Goal: Task Accomplishment & Management: Complete application form

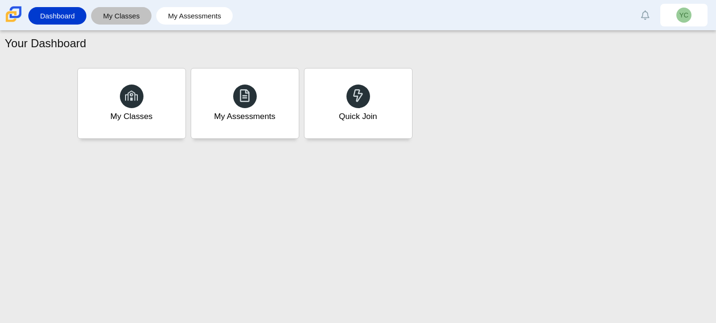
click at [149, 17] on div "My Classes" at bounding box center [121, 15] width 60 height 17
click at [137, 18] on link "My Classes" at bounding box center [121, 15] width 51 height 17
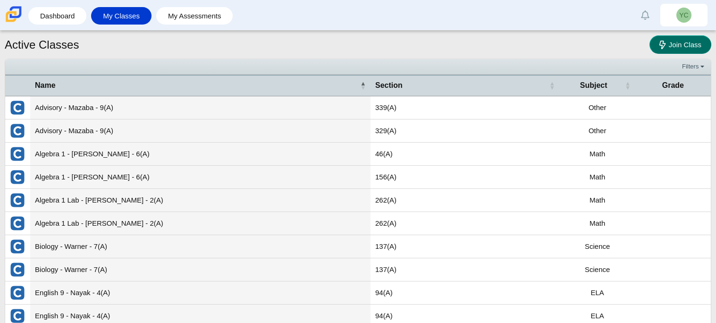
click at [672, 50] on link "Join Class" at bounding box center [681, 44] width 62 height 18
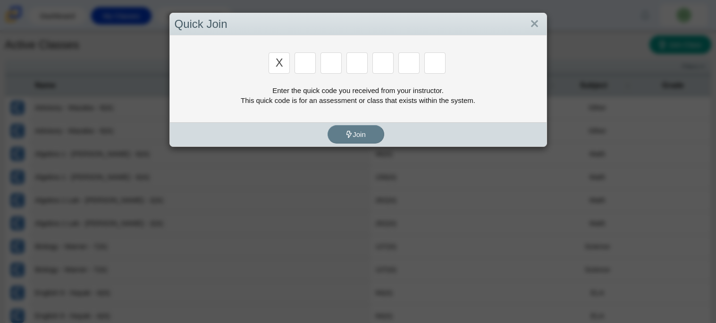
type input "x"
type input "d"
type input "5"
type input "4"
type input "v"
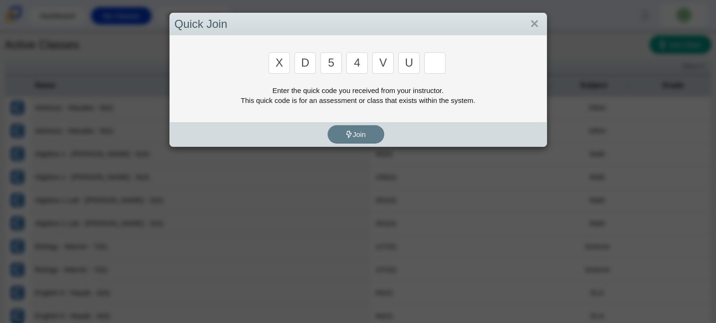
type input "u"
type input "t"
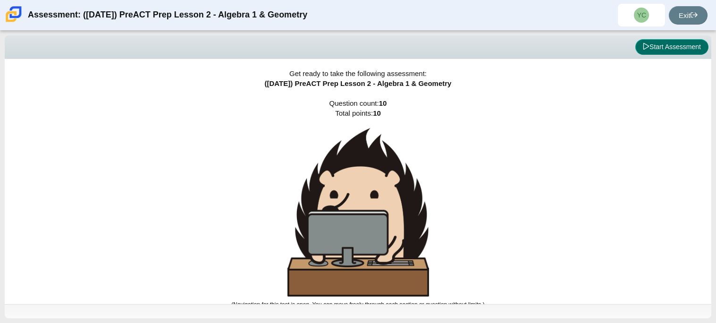
click at [653, 41] on button "Start Assessment" at bounding box center [671, 47] width 73 height 16
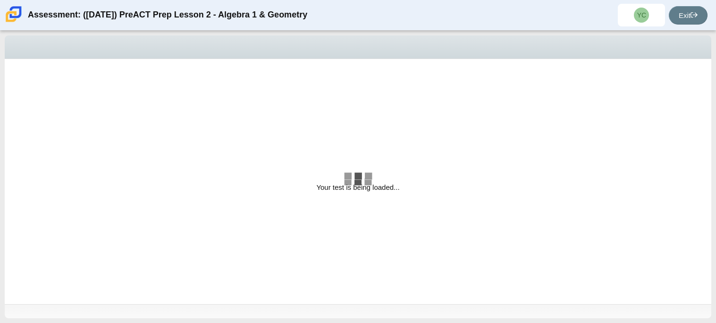
select select "bbf5d072-3e0b-44c4-9a12-6e7c9033f65b"
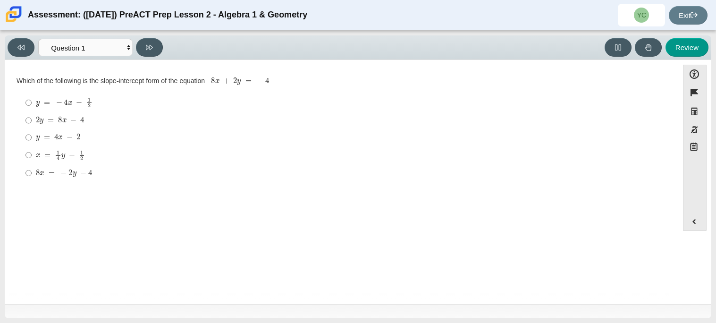
drag, startPoint x: 20, startPoint y: 75, endPoint x: 136, endPoint y: 81, distance: 116.3
click at [136, 81] on div "Which of the following is the slope-intercept form of the equation − 8 x + 2 y …" at bounding box center [342, 128] width 650 height 109
click at [136, 81] on div "Which of the following is the slope-intercept form of the equation − 8 x + 2 y …" at bounding box center [342, 80] width 650 height 9
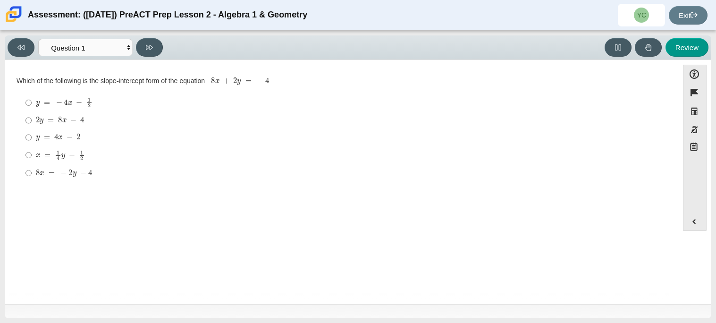
click at [259, 78] on mjx-c "Assessment items" at bounding box center [260, 80] width 6 height 5
click at [170, 165] on div "Which of the following is the slope-intercept form of the equation − 8 x + 2 y …" at bounding box center [342, 129] width 650 height 106
click at [47, 139] on mjx-c "Assessment items" at bounding box center [47, 137] width 6 height 5
click at [32, 139] on input "y = 4 x − 2 y = 4 x − 2" at bounding box center [28, 137] width 6 height 17
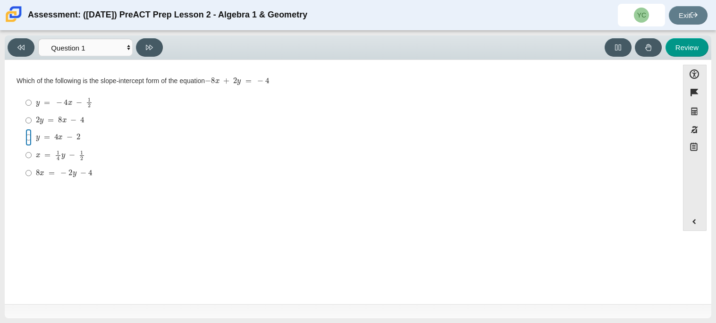
radio input "true"
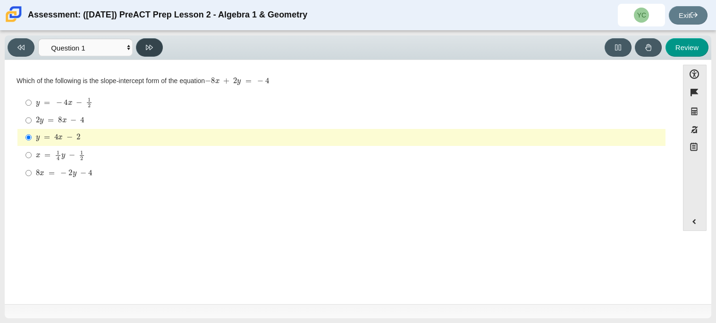
click at [155, 46] on button at bounding box center [149, 47] width 27 height 18
select select "ed62e223-81bd-4cbf-ab48-ab975844bd1f"
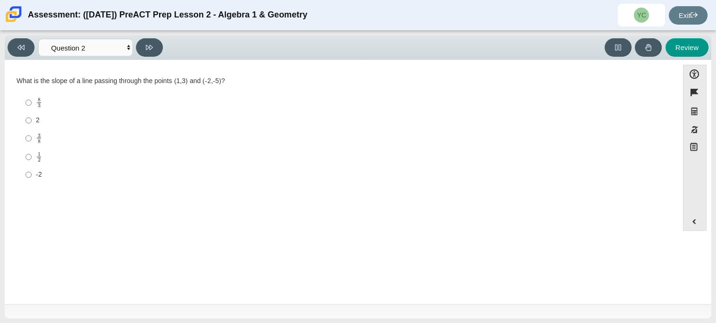
click at [41, 140] on mjx-frac "Assessment items" at bounding box center [39, 139] width 6 height 10
click at [32, 140] on input "3 8 3 eighths" at bounding box center [28, 138] width 6 height 18
radio input "true"
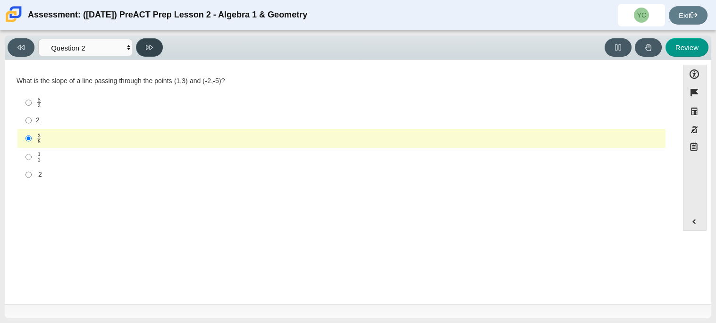
click at [144, 46] on button at bounding box center [149, 47] width 27 height 18
select select "97f4f5fa-a52e-4fed-af51-565bfcdf47cb"
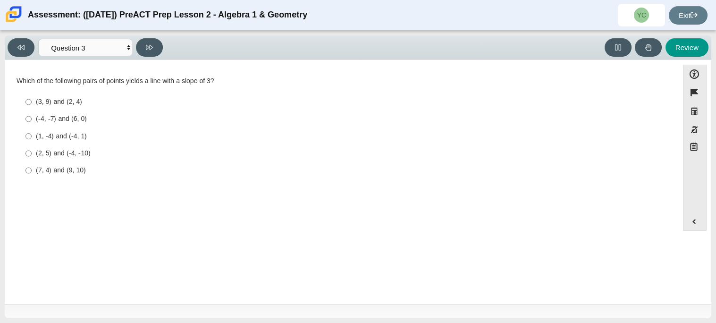
click at [50, 111] on label "(-4, -7) and (6, 0) (-4, -7) and (6, 0)" at bounding box center [342, 118] width 647 height 17
click at [32, 111] on input "(-4, -7) and (6, 0) (-4, -7) and (6, 0)" at bounding box center [28, 118] width 6 height 17
radio input "true"
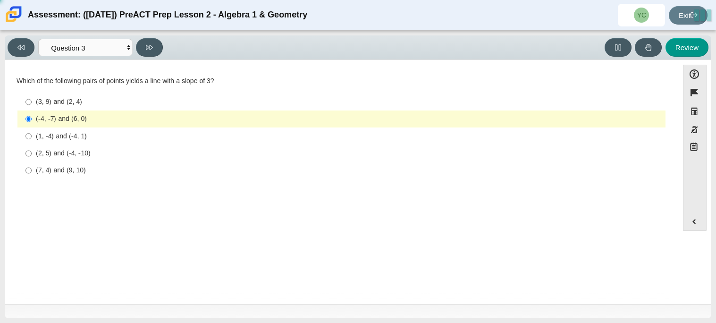
click at [50, 103] on div "(3, 9) and (2, 4)" at bounding box center [349, 101] width 626 height 9
click at [32, 103] on input "(3, 9) and (2, 4) (3, 9) and (2, 4)" at bounding box center [28, 101] width 6 height 17
radio input "true"
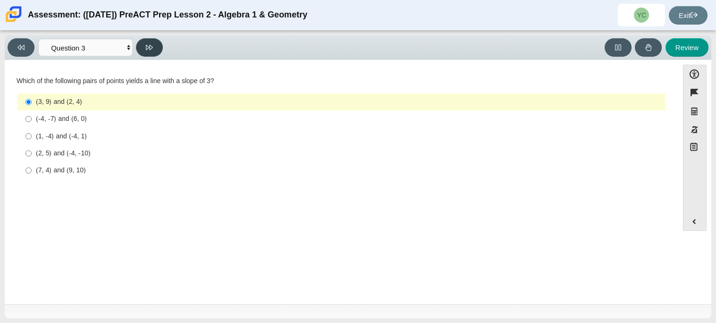
click at [162, 50] on button at bounding box center [149, 47] width 27 height 18
select select "89427bb7-e313-4f00-988f-8b8255897029"
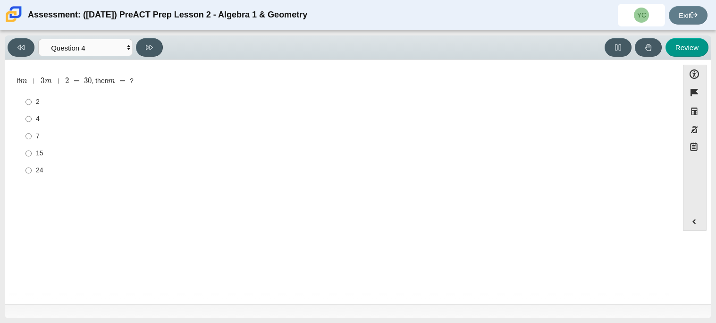
click at [35, 133] on label "7 7" at bounding box center [342, 135] width 647 height 17
click at [32, 133] on input "7 7" at bounding box center [28, 135] width 6 height 17
radio input "true"
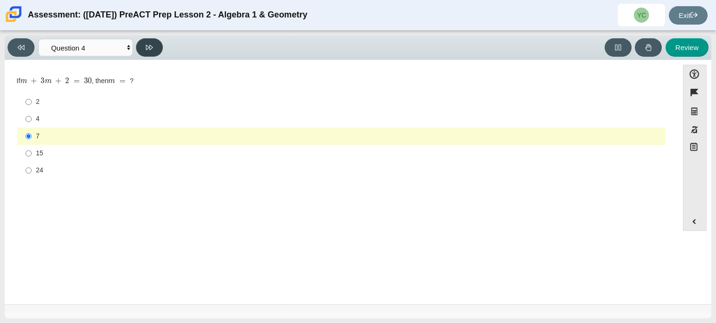
click at [155, 48] on button at bounding box center [149, 47] width 27 height 18
select select "489dcffd-4e6a-49cf-a9d6-ad1d4a911a4e"
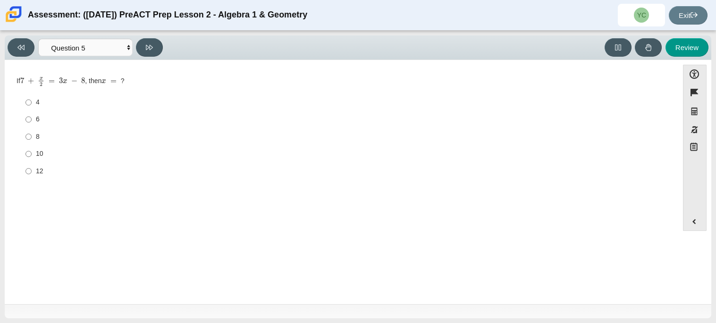
click at [36, 169] on div "12" at bounding box center [349, 171] width 626 height 9
click at [32, 169] on input "12 12" at bounding box center [28, 170] width 6 height 17
radio input "true"
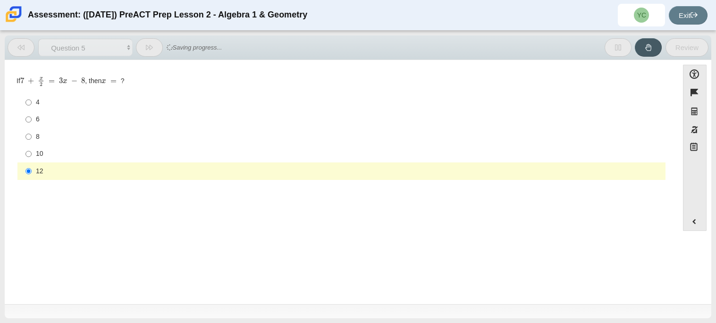
click at [34, 175] on label "12 12" at bounding box center [342, 170] width 647 height 17
click at [32, 175] on input "12 12" at bounding box center [28, 170] width 6 height 17
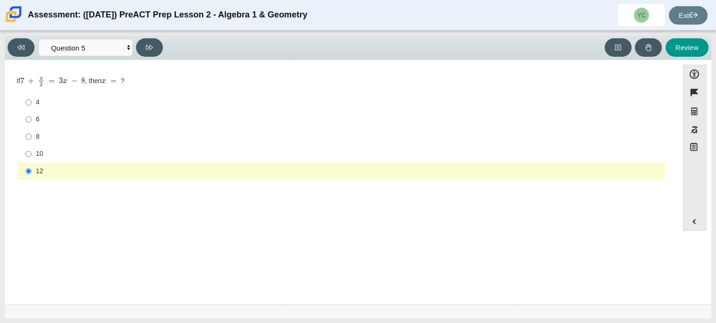
click at [35, 179] on label "12 12" at bounding box center [342, 170] width 647 height 17
click at [32, 179] on input "12 12" at bounding box center [28, 170] width 6 height 17
click at [42, 138] on div "8" at bounding box center [349, 136] width 626 height 9
click at [32, 138] on input "8 8" at bounding box center [28, 136] width 6 height 17
radio input "true"
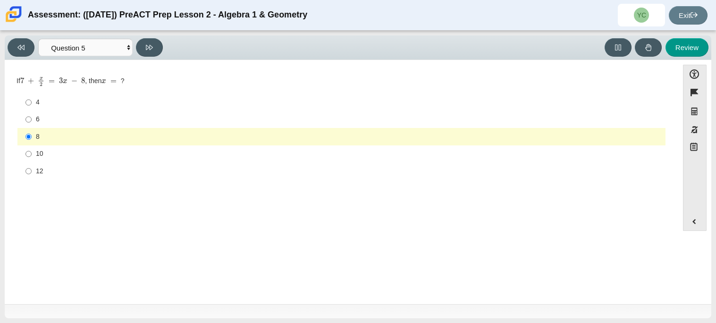
click at [36, 166] on label "12 12" at bounding box center [342, 170] width 647 height 17
click at [32, 166] on input "12 12" at bounding box center [28, 170] width 6 height 17
radio input "true"
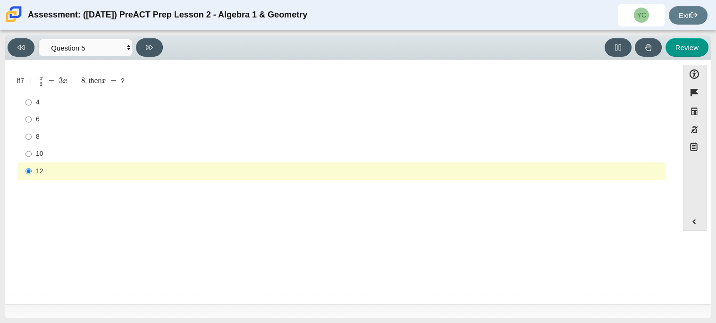
click at [71, 118] on div "6" at bounding box center [349, 119] width 626 height 9
click at [32, 118] on input "6 6" at bounding box center [28, 119] width 6 height 17
radio input "true"
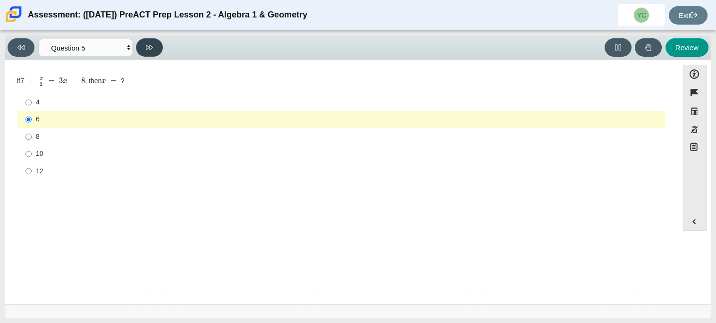
click at [157, 43] on button at bounding box center [149, 47] width 27 height 18
select select "210571de-36a6-4d8e-a361-ceff8ef801dc"
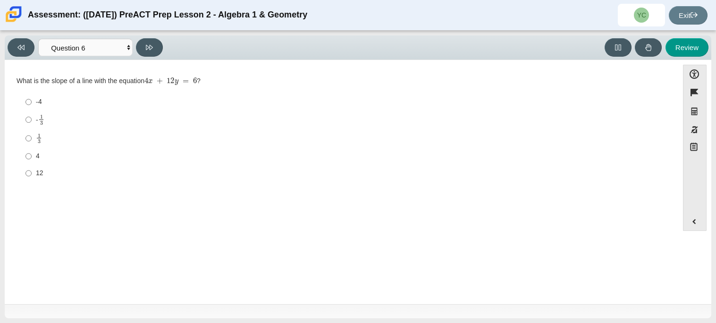
click at [42, 151] on label "4 4" at bounding box center [342, 156] width 647 height 17
click at [32, 151] on input "4 4" at bounding box center [28, 156] width 6 height 17
radio input "true"
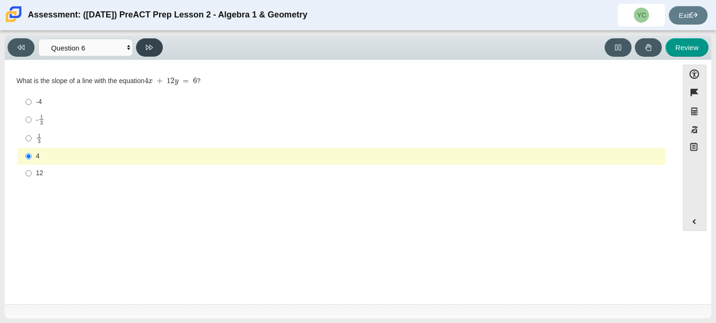
click at [154, 42] on button at bounding box center [149, 47] width 27 height 18
select select "ec95ace6-bebc-42b8-9428-40567494d4da"
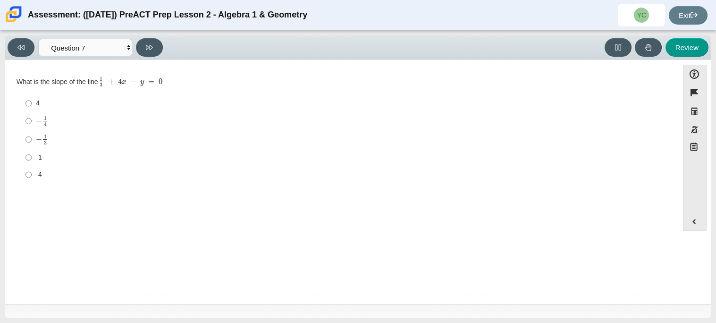
click at [47, 132] on mjx-container "− 1 3" at bounding box center [42, 139] width 12 height 18
click at [32, 132] on input "− 1 3 negative 1 third" at bounding box center [28, 139] width 6 height 18
radio input "true"
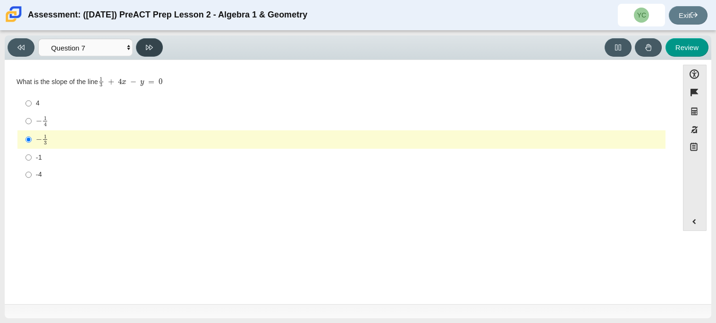
click at [157, 52] on button at bounding box center [149, 47] width 27 height 18
select select "ce81fe10-bf29-4b5e-8bd7-4f47f2fed4d8"
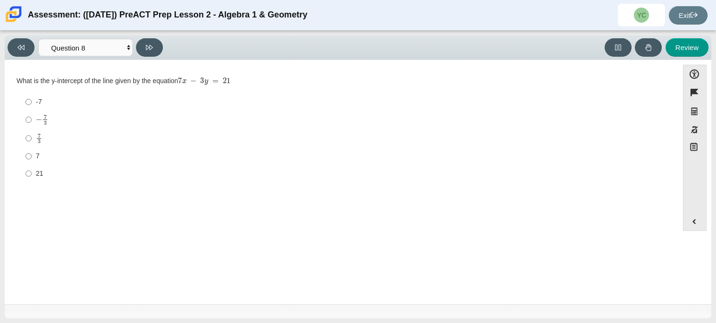
click at [40, 136] on mjx-c "Assessment items" at bounding box center [39, 136] width 3 height 4
click at [32, 136] on input "7 3 7 thirds" at bounding box center [28, 138] width 6 height 18
radio input "true"
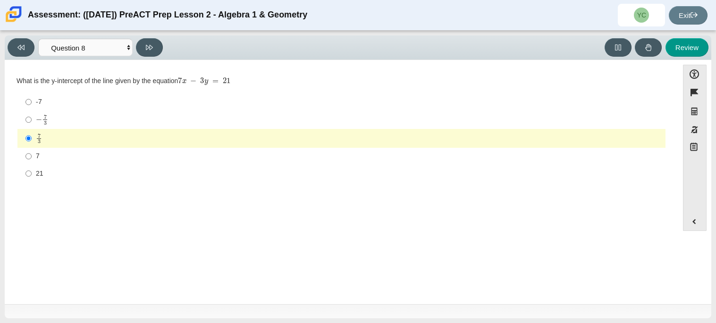
click at [167, 52] on div "Review" at bounding box center [438, 47] width 542 height 18
click at [153, 48] on button at bounding box center [149, 47] width 27 height 18
select select "14773eaf-2ca1-47ae-afe7-a624a56f34b3"
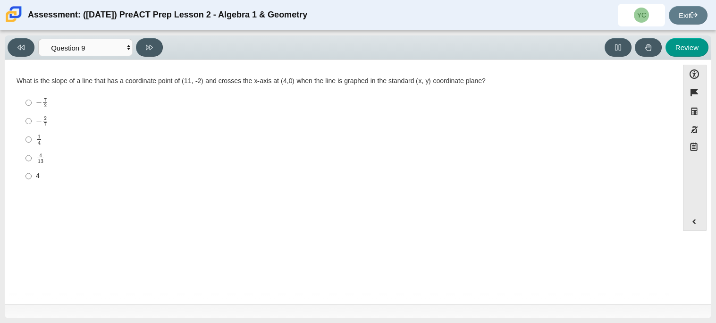
click at [58, 115] on label "− 2 7 negative 2 sevenths" at bounding box center [342, 121] width 647 height 18
click at [32, 115] on input "− 2 7 negative 2 sevenths" at bounding box center [28, 121] width 6 height 18
radio input "true"
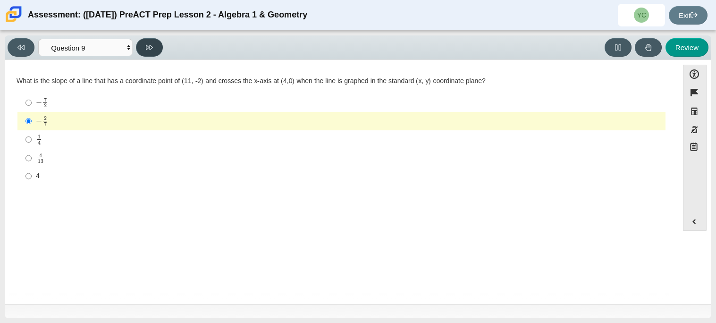
click at [152, 41] on button at bounding box center [149, 47] width 27 height 18
select select "96b71634-eacb-4f7e-8aef-411727d9bcba"
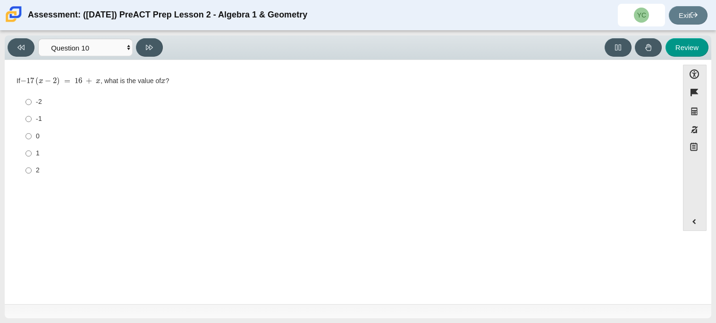
click at [40, 120] on div "-1" at bounding box center [349, 118] width 626 height 9
click at [32, 120] on input "-1 -1" at bounding box center [28, 118] width 6 height 17
radio input "true"
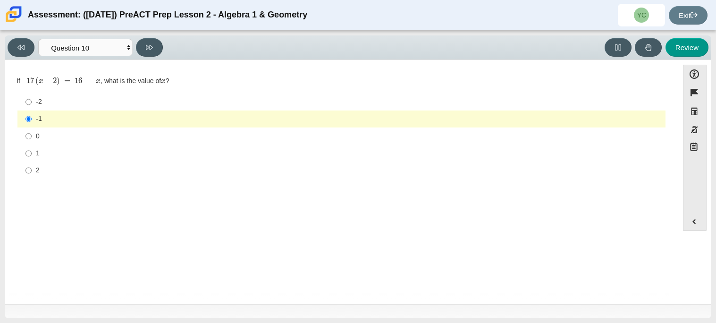
click at [64, 147] on label "1 1" at bounding box center [342, 153] width 647 height 17
click at [32, 147] on input "1 1" at bounding box center [28, 153] width 6 height 17
radio input "true"
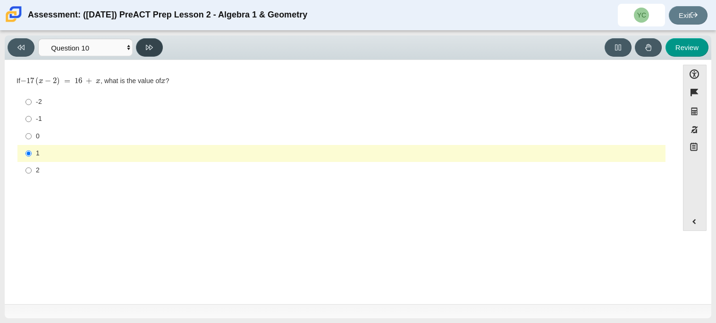
click at [155, 51] on button at bounding box center [149, 47] width 27 height 18
select select "review"
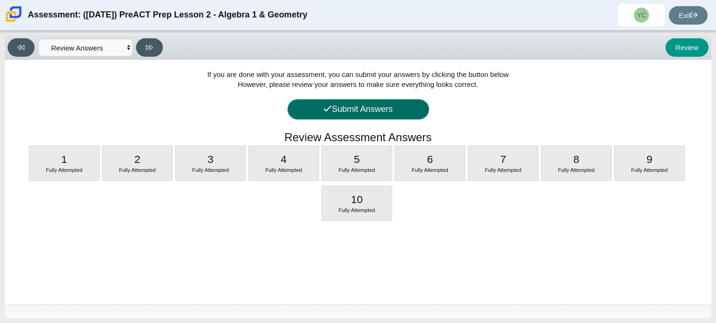
click at [340, 105] on button "Submit Answers" at bounding box center [358, 109] width 142 height 20
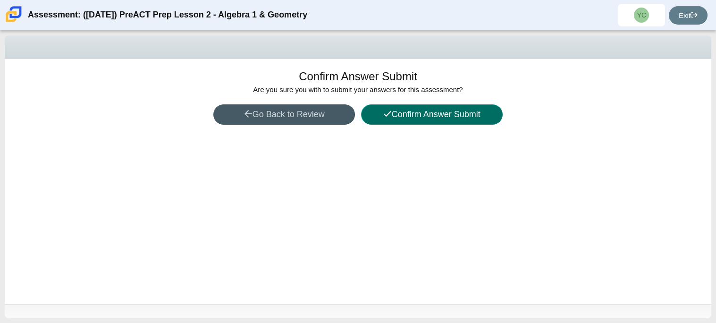
click at [383, 110] on icon at bounding box center [387, 114] width 8 height 8
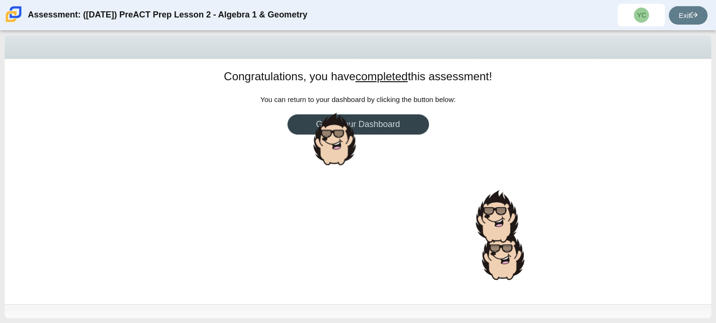
click at [329, 126] on link "Go to Your Dashboard" at bounding box center [358, 124] width 142 height 20
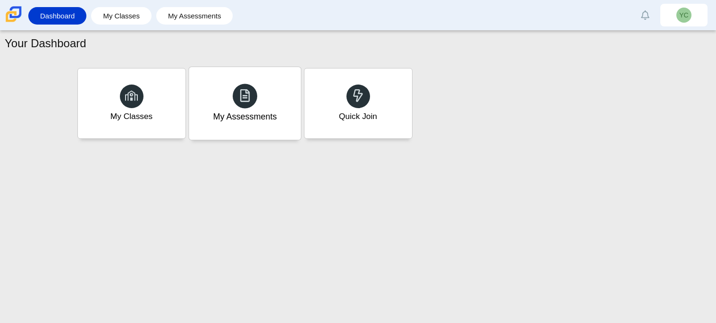
click at [222, 100] on div "My Assessments" at bounding box center [245, 103] width 112 height 73
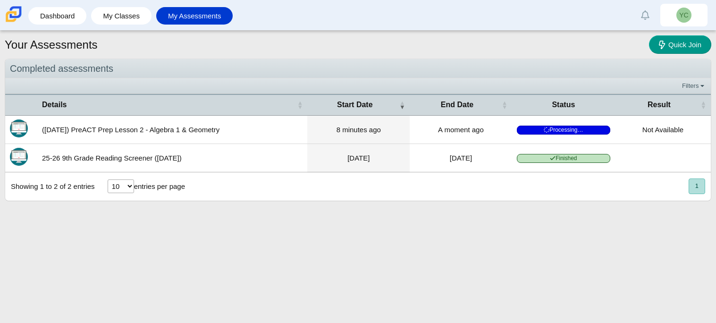
click at [585, 135] on td "Processing…" at bounding box center [563, 130] width 103 height 28
click at [220, 16] on link "My Assessments" at bounding box center [195, 15] width 68 height 17
